Goal: Information Seeking & Learning: Find specific fact

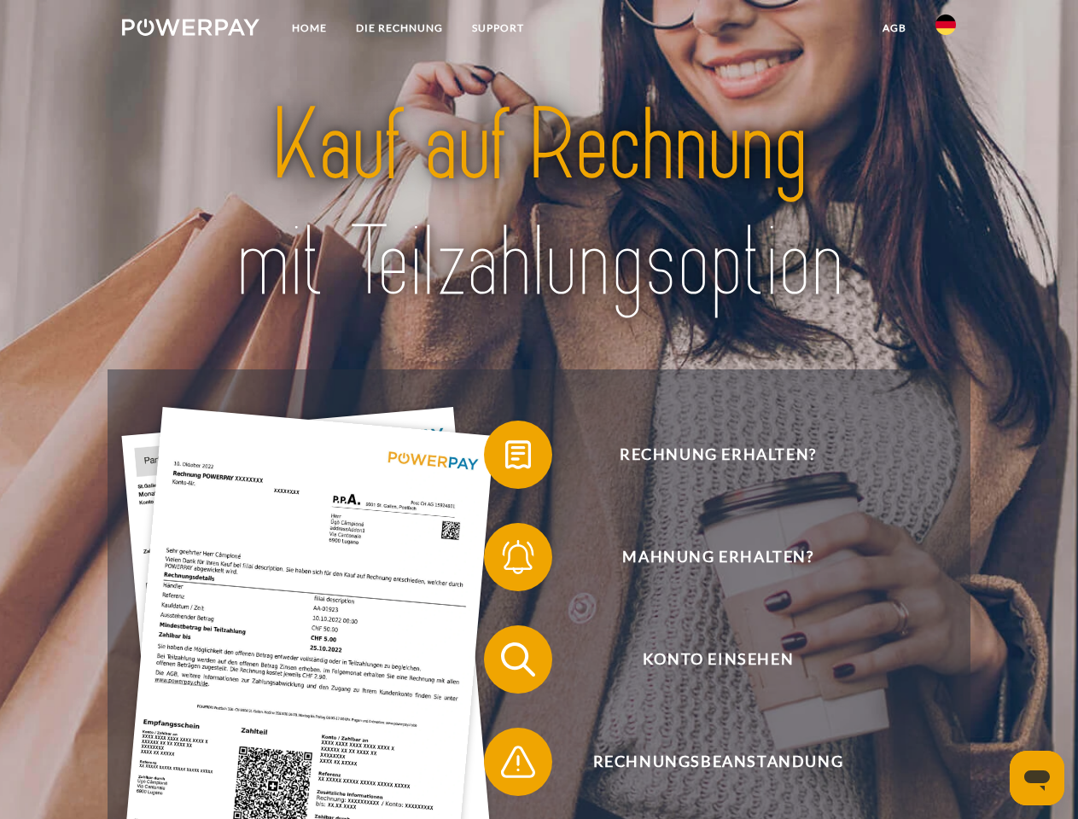
click at [190, 30] on img at bounding box center [190, 27] width 137 height 17
click at [946, 30] on img at bounding box center [946, 25] width 20 height 20
click at [894, 28] on link "agb" at bounding box center [894, 28] width 53 height 31
click at [505, 458] on span at bounding box center [492, 454] width 85 height 85
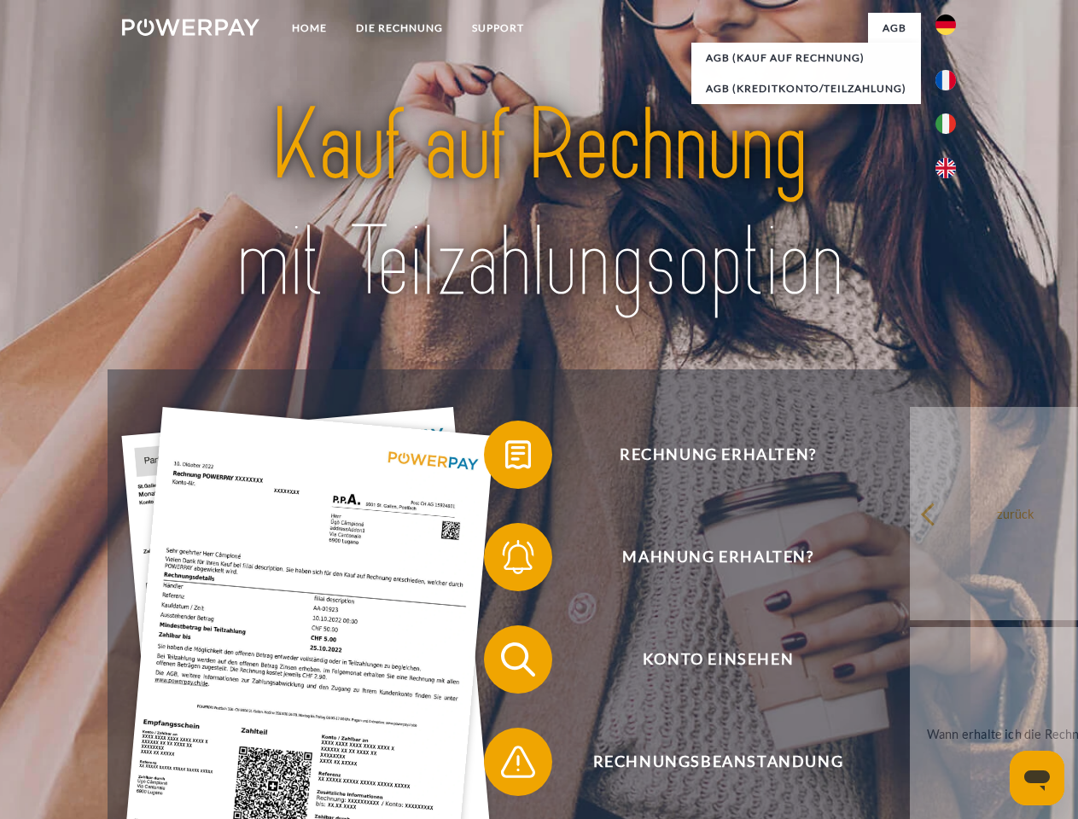
click at [505, 561] on span at bounding box center [492, 557] width 85 height 85
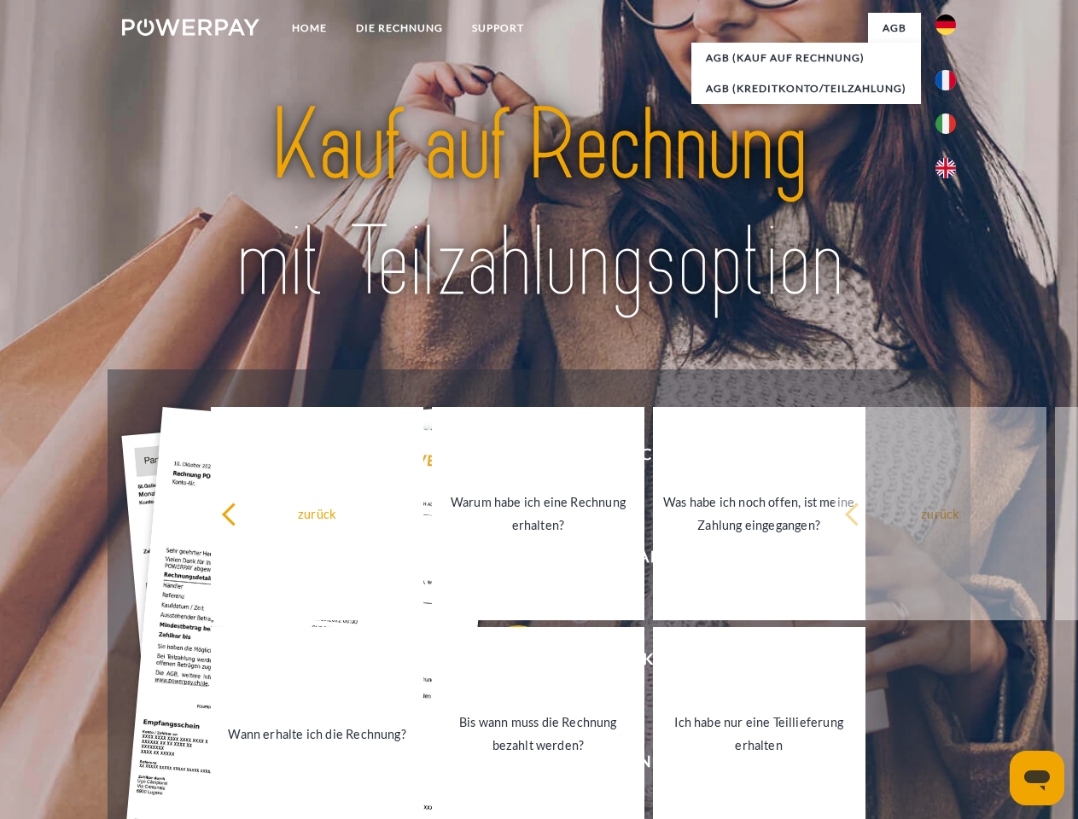
click at [505, 663] on link "Bis wann muss die Rechnung bezahlt werden?" at bounding box center [538, 733] width 213 height 213
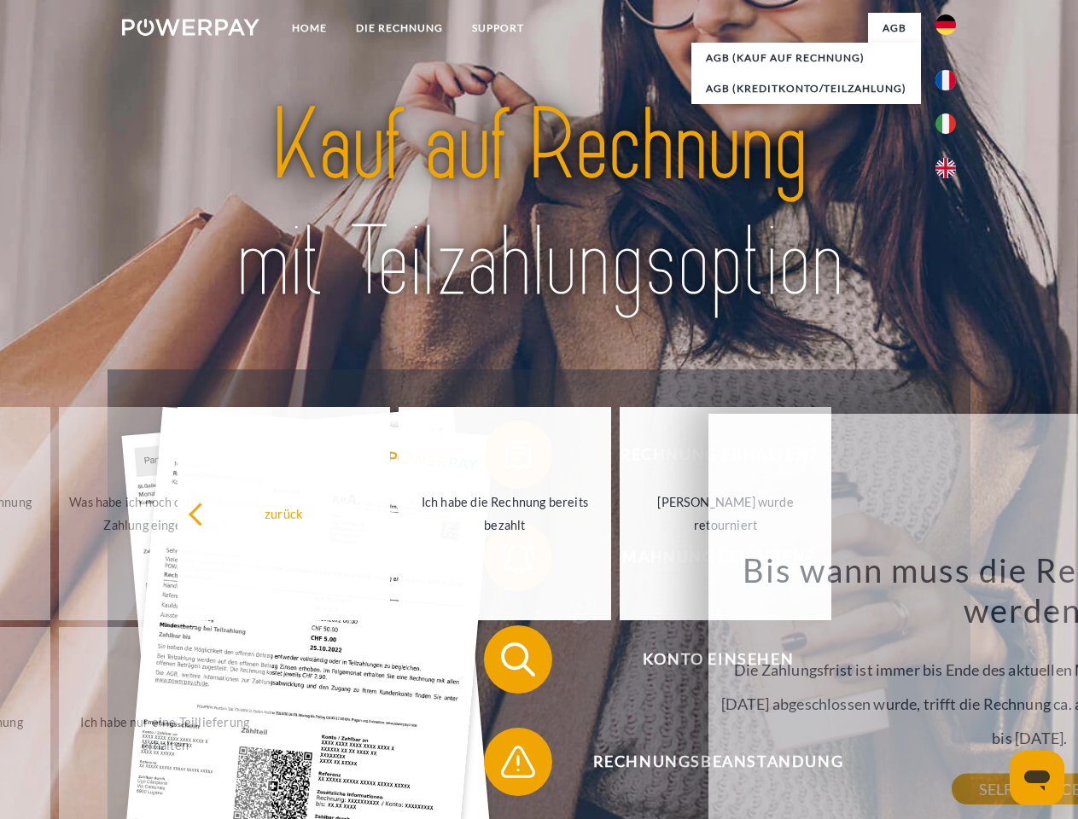
click at [505, 766] on span at bounding box center [492, 762] width 85 height 85
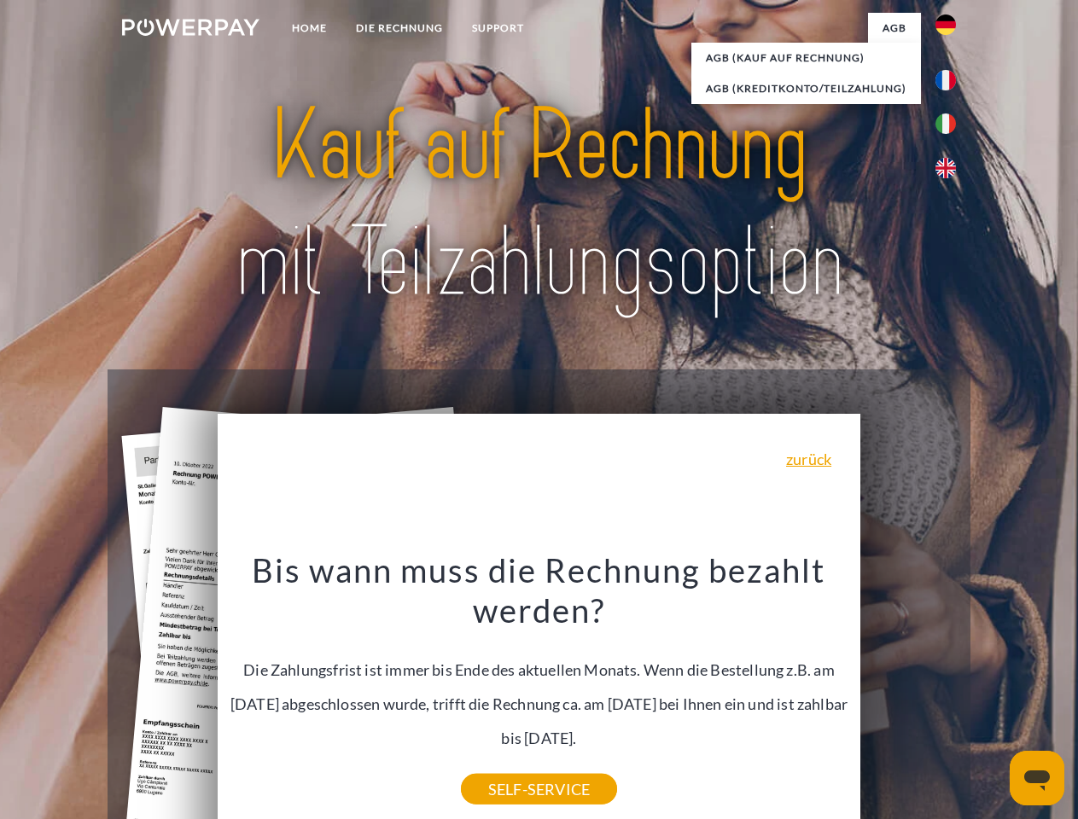
click at [1037, 778] on icon "Messaging-Fenster öffnen" at bounding box center [1037, 781] width 26 height 20
